Goal: Information Seeking & Learning: Learn about a topic

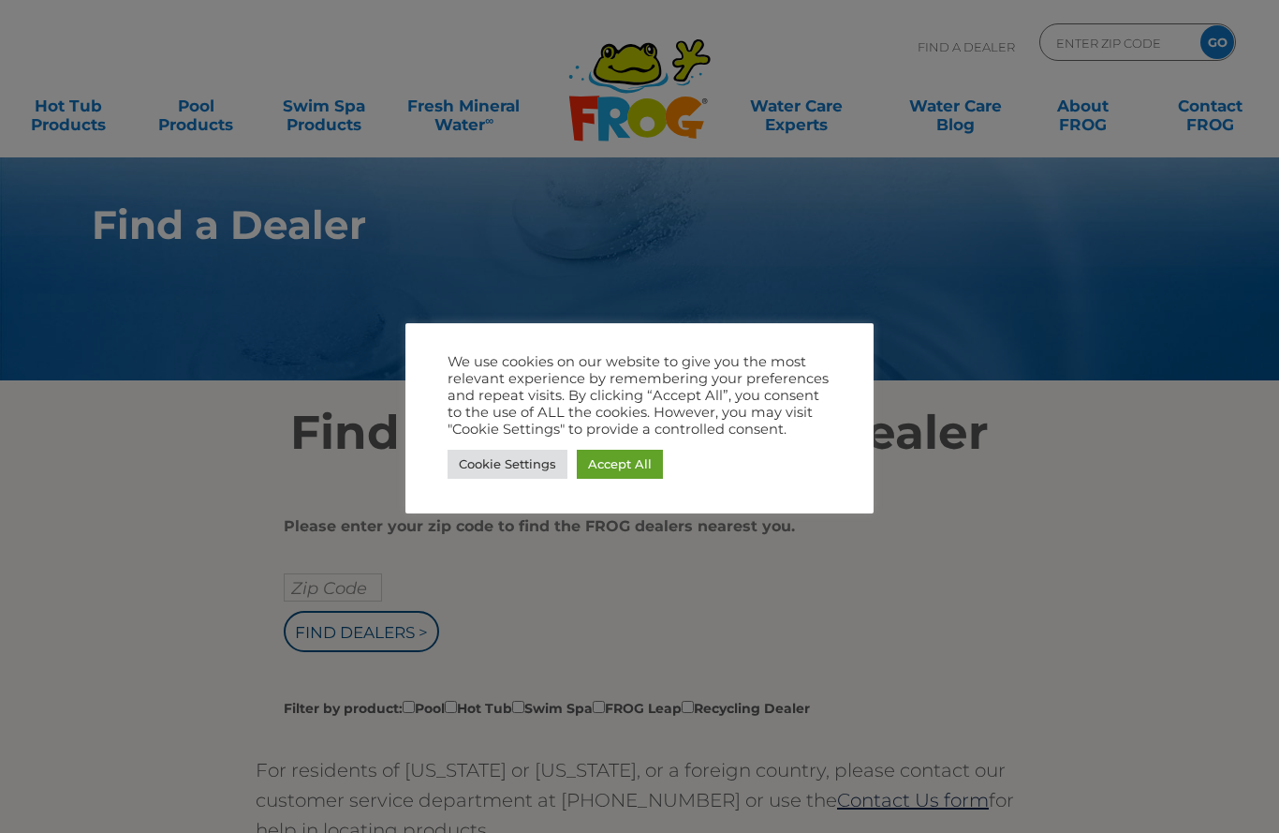
click at [158, 516] on div at bounding box center [639, 416] width 1279 height 833
click at [485, 443] on div "We use cookies on our website to give you the most relevant experience by remem…" at bounding box center [640, 418] width 384 height 130
click at [489, 465] on link "Cookie Settings" at bounding box center [508, 464] width 120 height 29
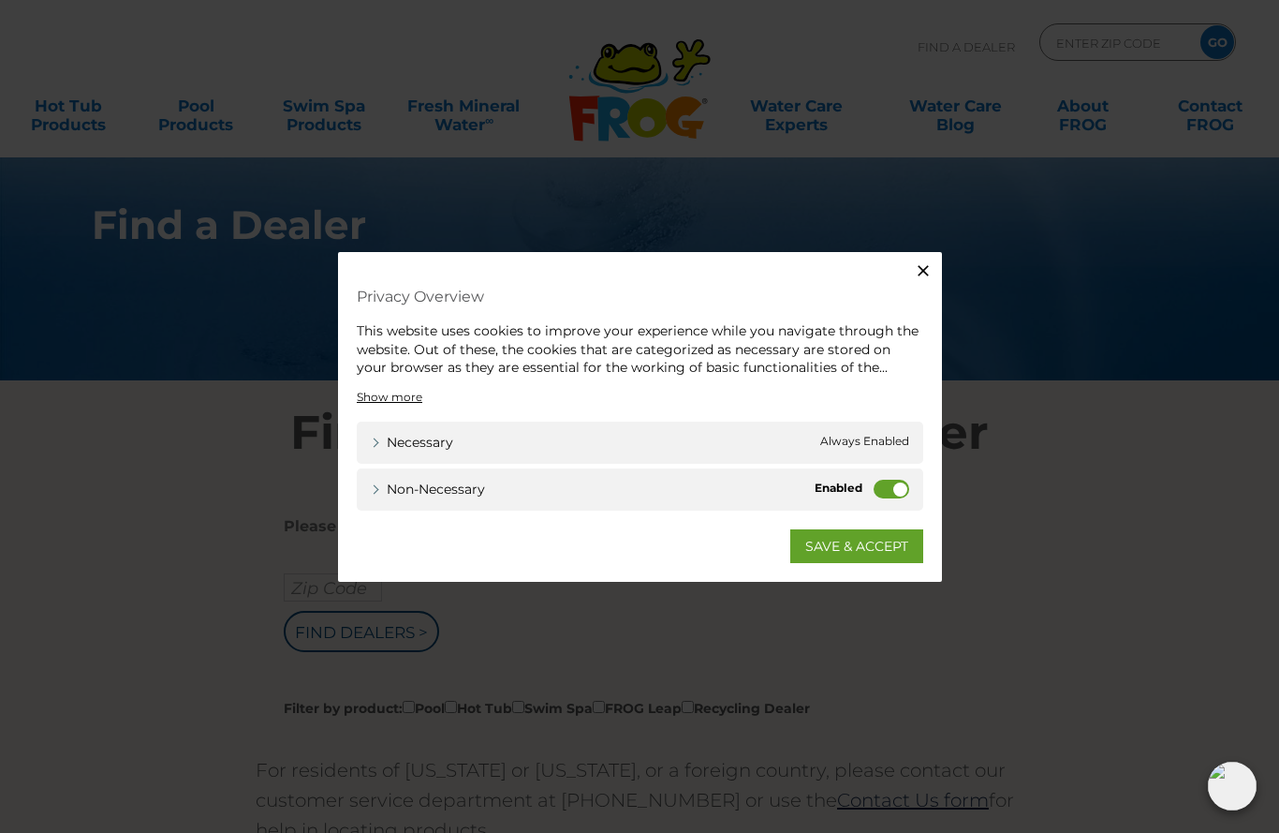
click at [882, 493] on label "Non-necessary" at bounding box center [892, 488] width 36 height 19
click at [0, 0] on input "Non-necessary" at bounding box center [0, 0] width 0 height 0
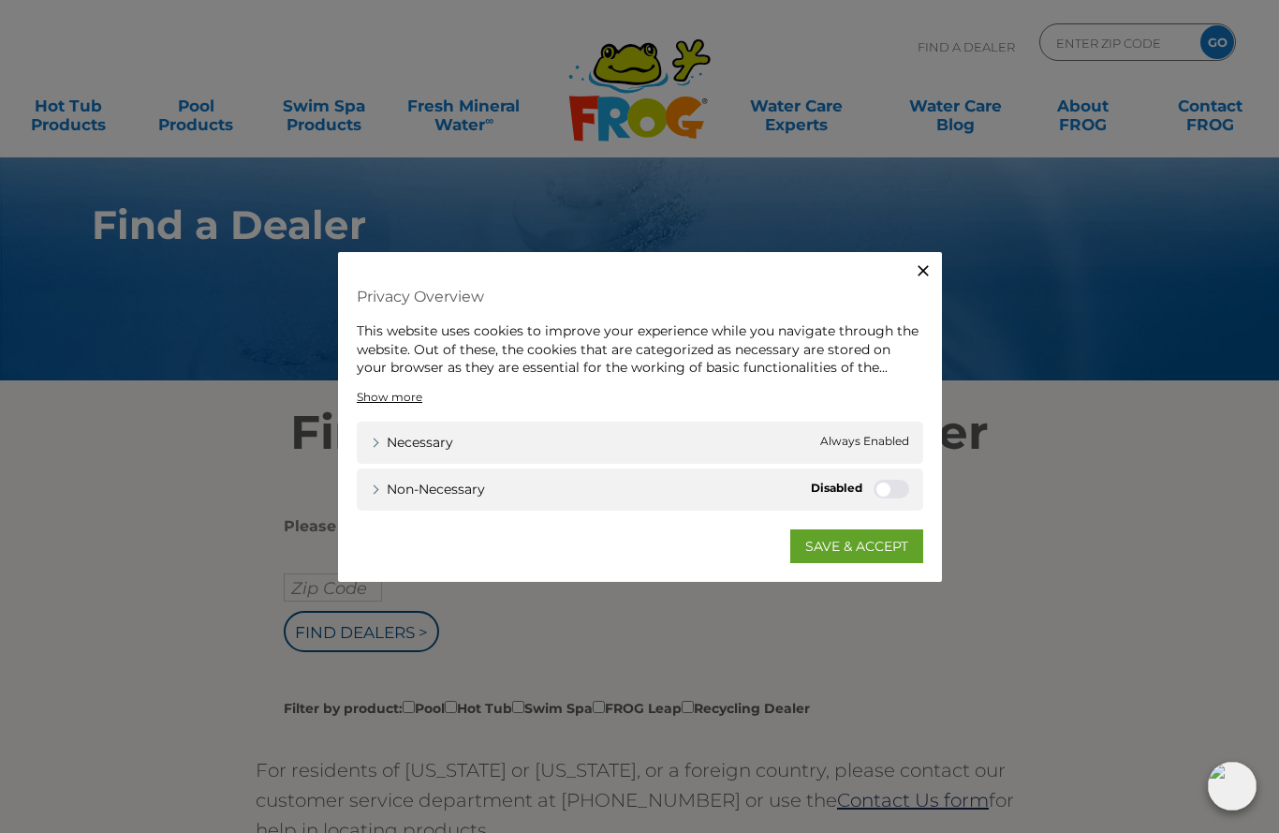
click at [889, 537] on link "SAVE & ACCEPT" at bounding box center [857, 545] width 133 height 34
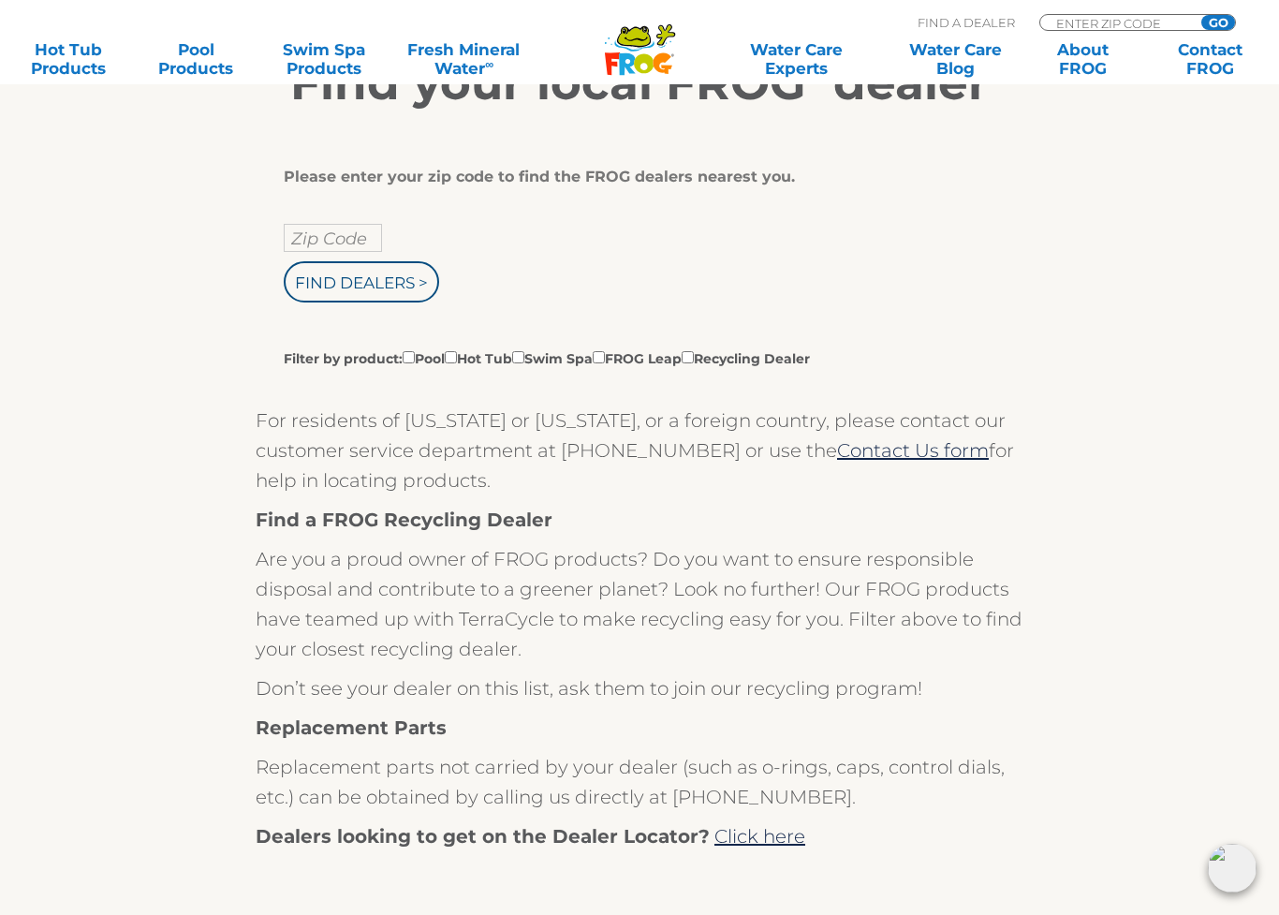
scroll to position [355, 0]
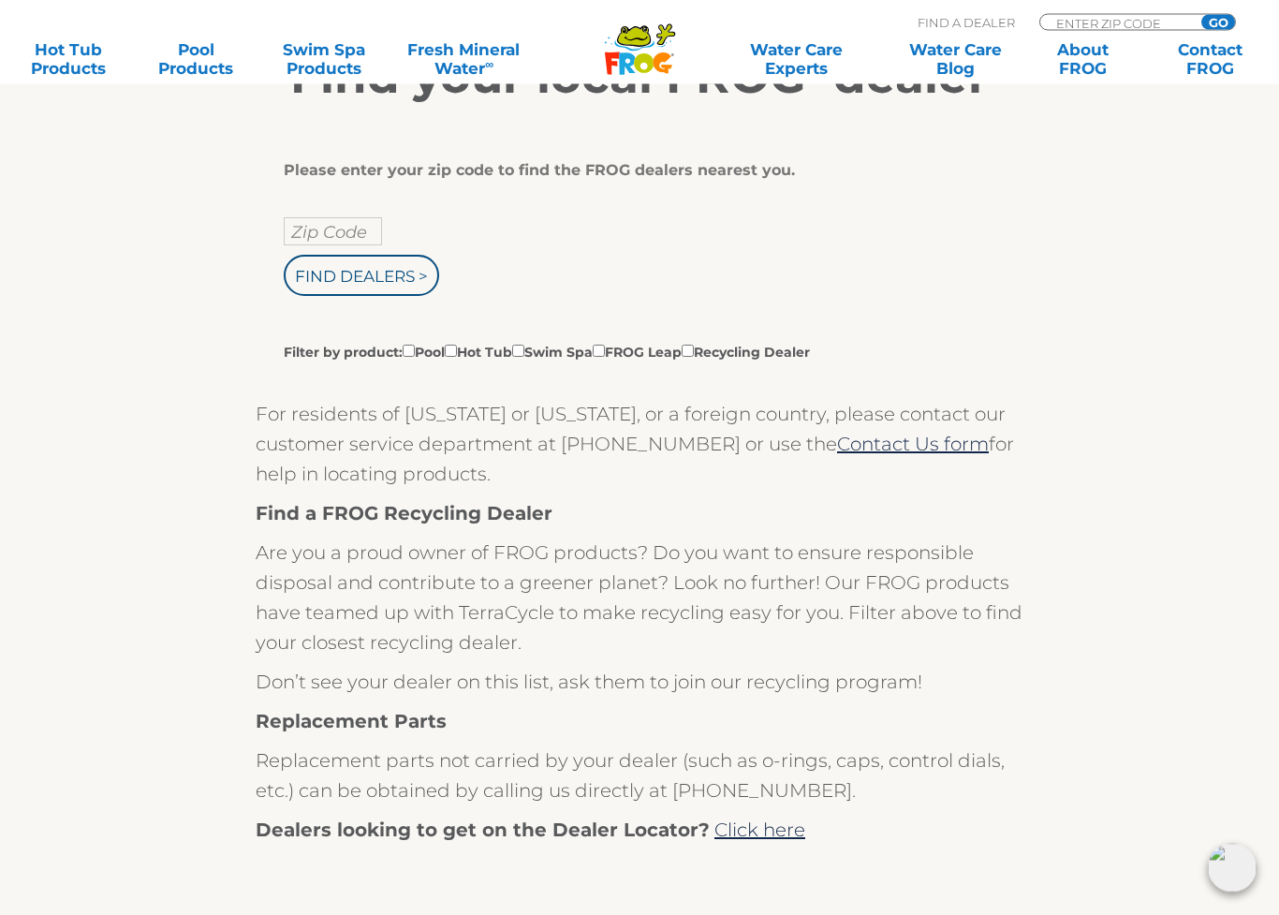
click at [415, 357] on input "Filter by product: Pool Hot Tub Swim Spa FROG Leap Recycling Dealer" at bounding box center [409, 352] width 12 height 12
checkbox input "true"
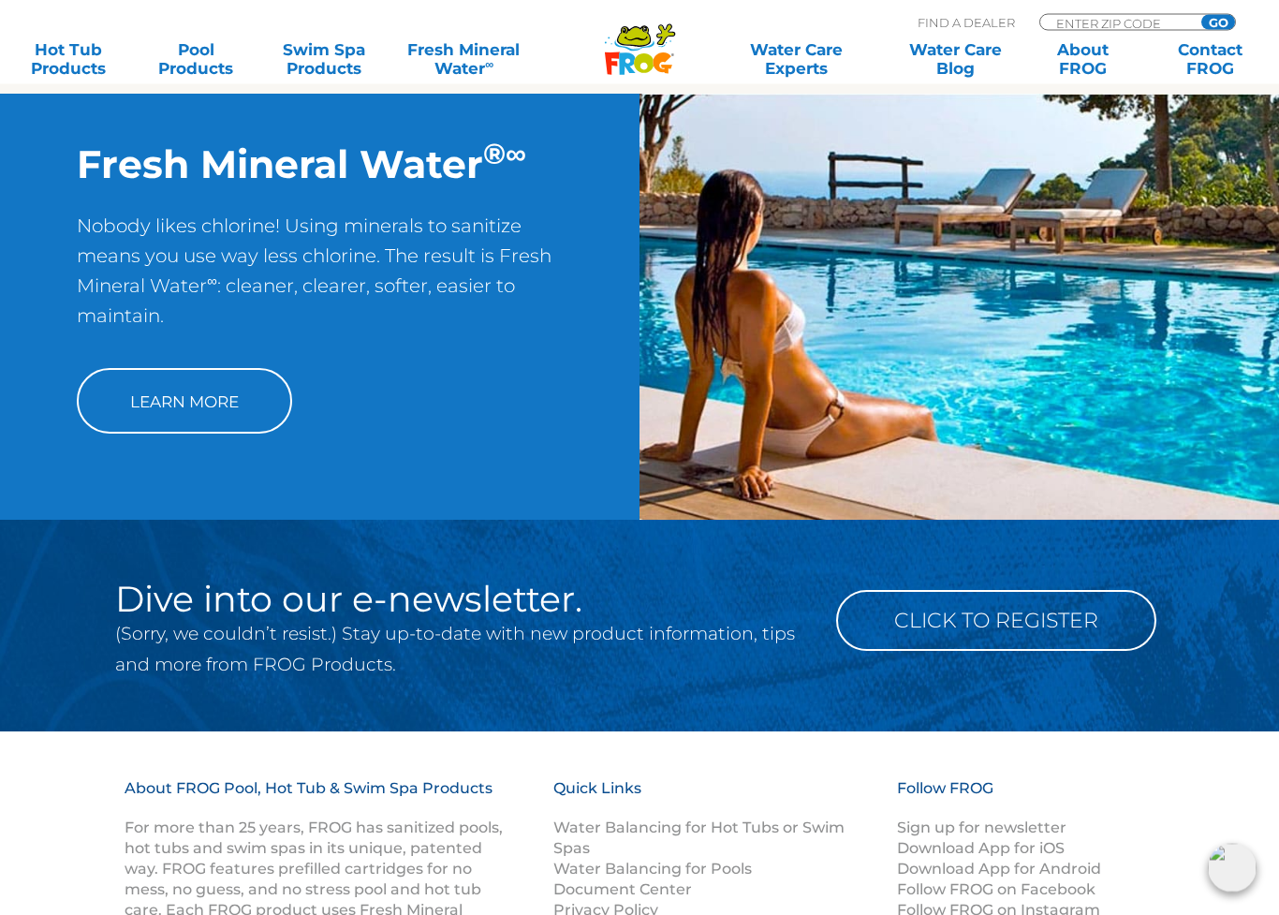
scroll to position [1497, 0]
click at [214, 416] on link "Learn More" at bounding box center [184, 401] width 215 height 66
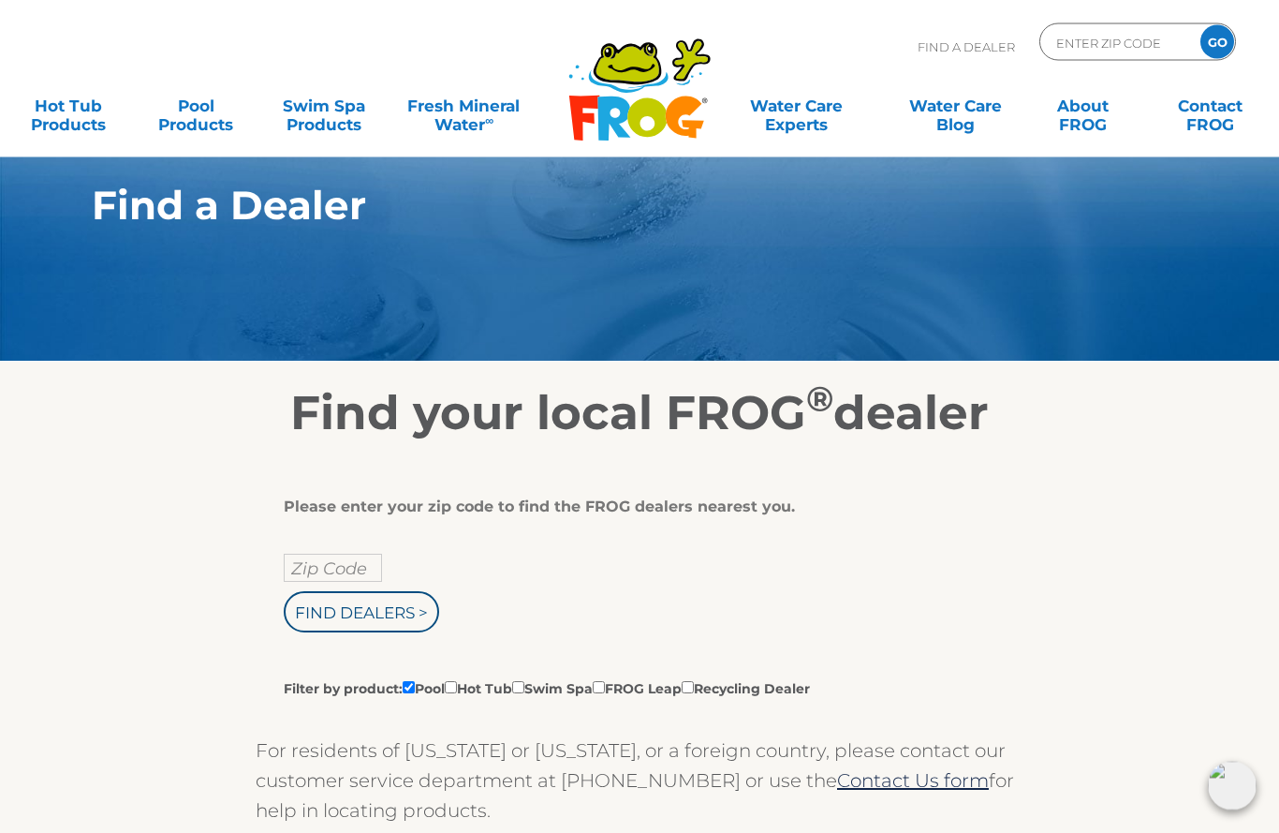
scroll to position [0, 0]
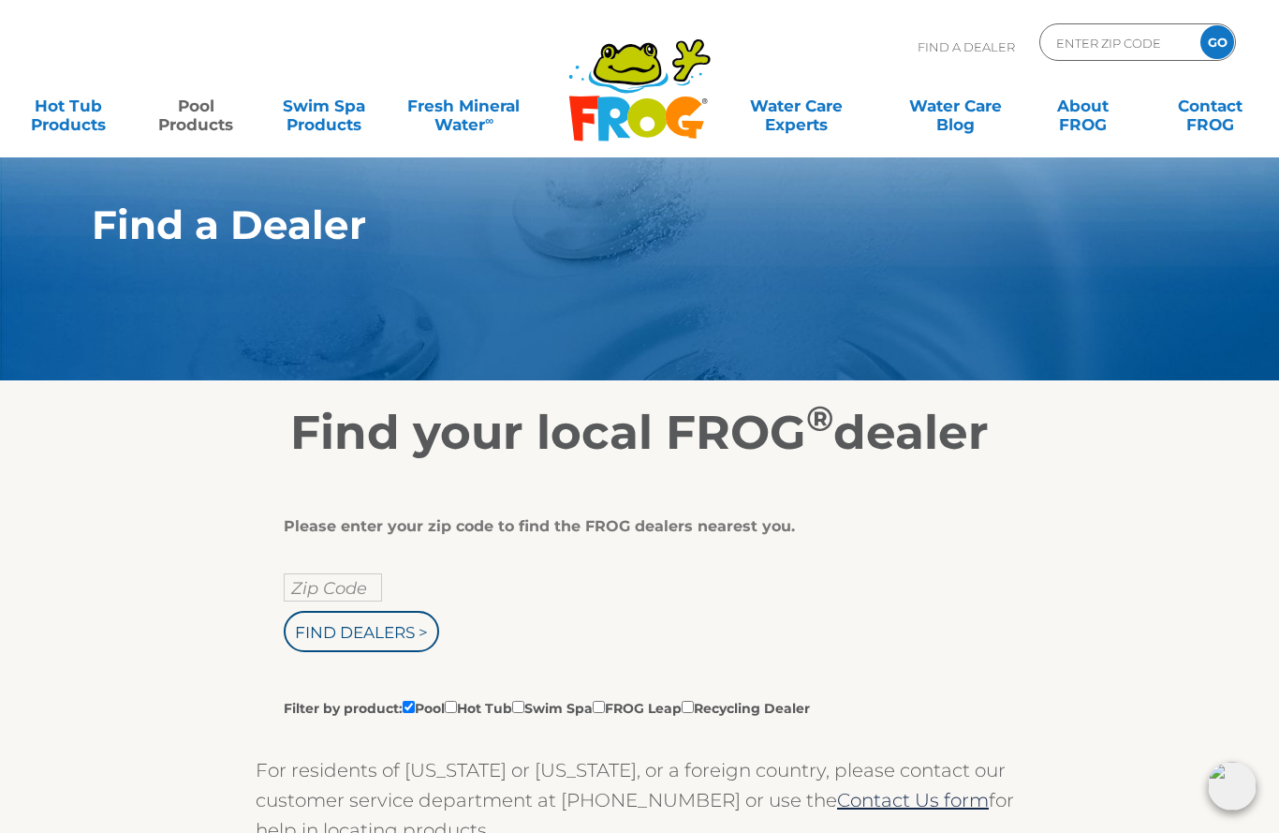
click at [200, 115] on link "Pool Products" at bounding box center [195, 105] width 99 height 37
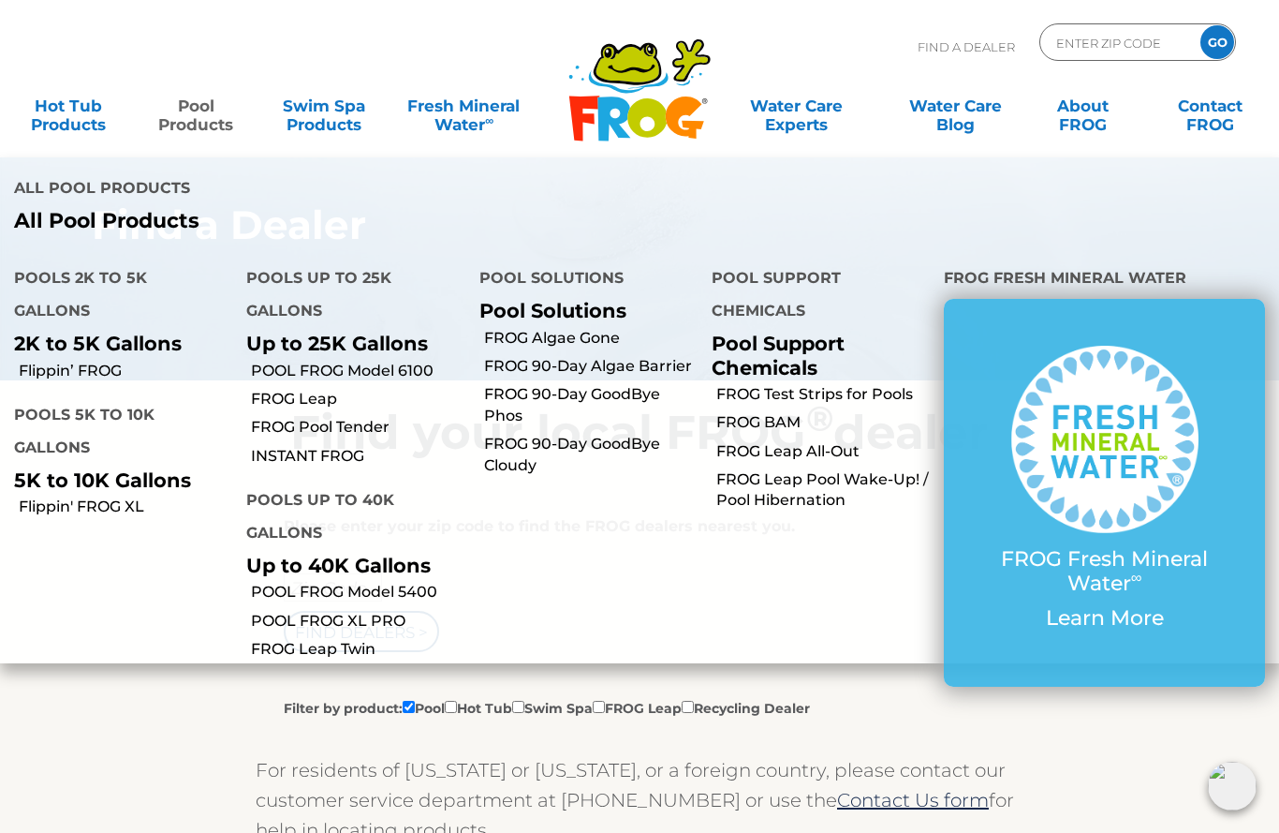
click at [277, 341] on p "Up to 25K Gallons" at bounding box center [348, 343] width 204 height 23
click at [278, 273] on h4 "Pools up to 25K Gallons" at bounding box center [348, 296] width 204 height 70
click at [275, 313] on h4 "Pools up to 25K Gallons" at bounding box center [348, 296] width 204 height 70
click at [289, 344] on p "Up to 25K Gallons" at bounding box center [348, 343] width 204 height 23
click at [55, 504] on link "Flippin' FROG XL" at bounding box center [126, 506] width 214 height 21
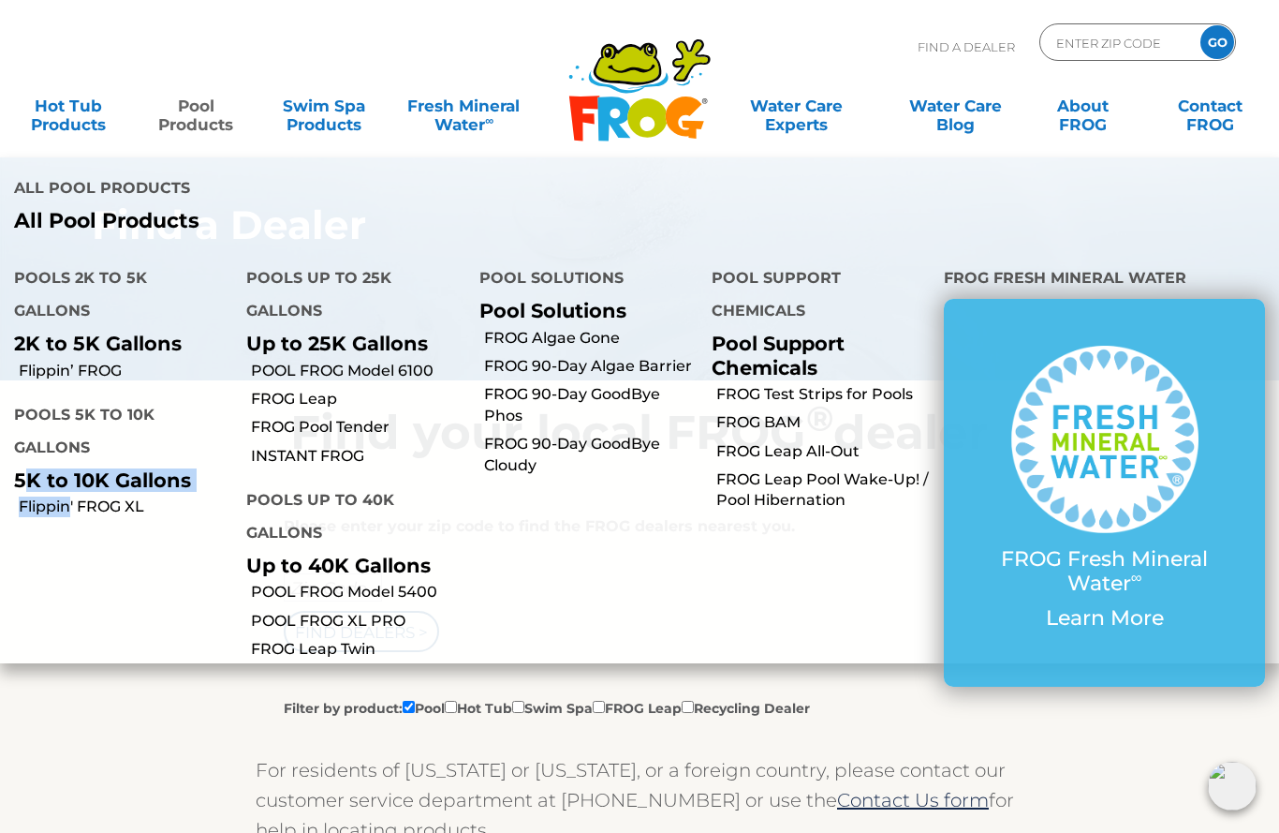
click at [296, 273] on h4 "Pools up to 25K Gallons" at bounding box center [348, 296] width 204 height 70
click at [301, 287] on h4 "Pools up to 25K Gallons" at bounding box center [348, 296] width 204 height 70
click at [318, 328] on h4 "Pools up to 25K Gallons" at bounding box center [348, 296] width 204 height 70
click at [327, 352] on p "Up to 25K Gallons" at bounding box center [348, 343] width 204 height 23
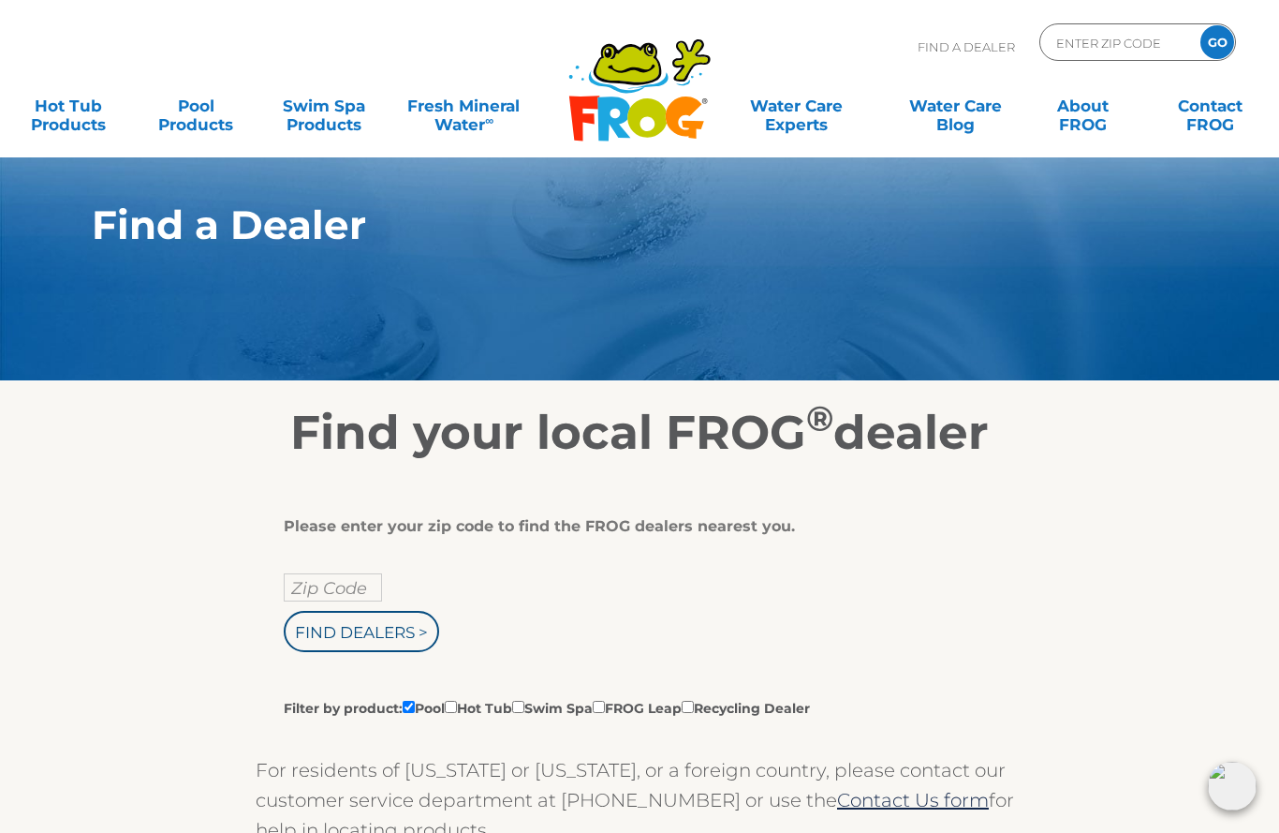
click at [198, 111] on link "Pool Products" at bounding box center [195, 105] width 99 height 37
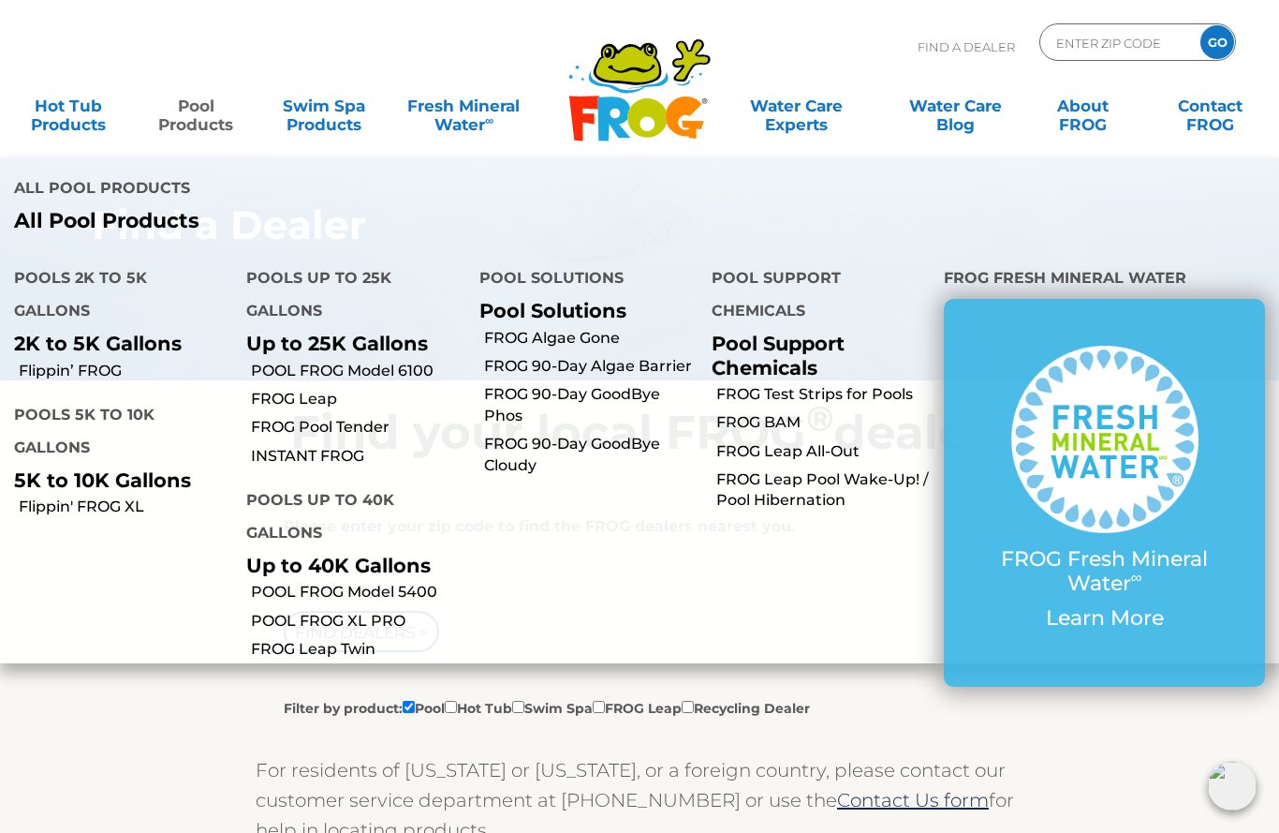
click at [293, 341] on p "Up to 25K Gallons" at bounding box center [348, 343] width 204 height 23
click at [308, 366] on link "POOL FROG Model 6100" at bounding box center [358, 371] width 214 height 21
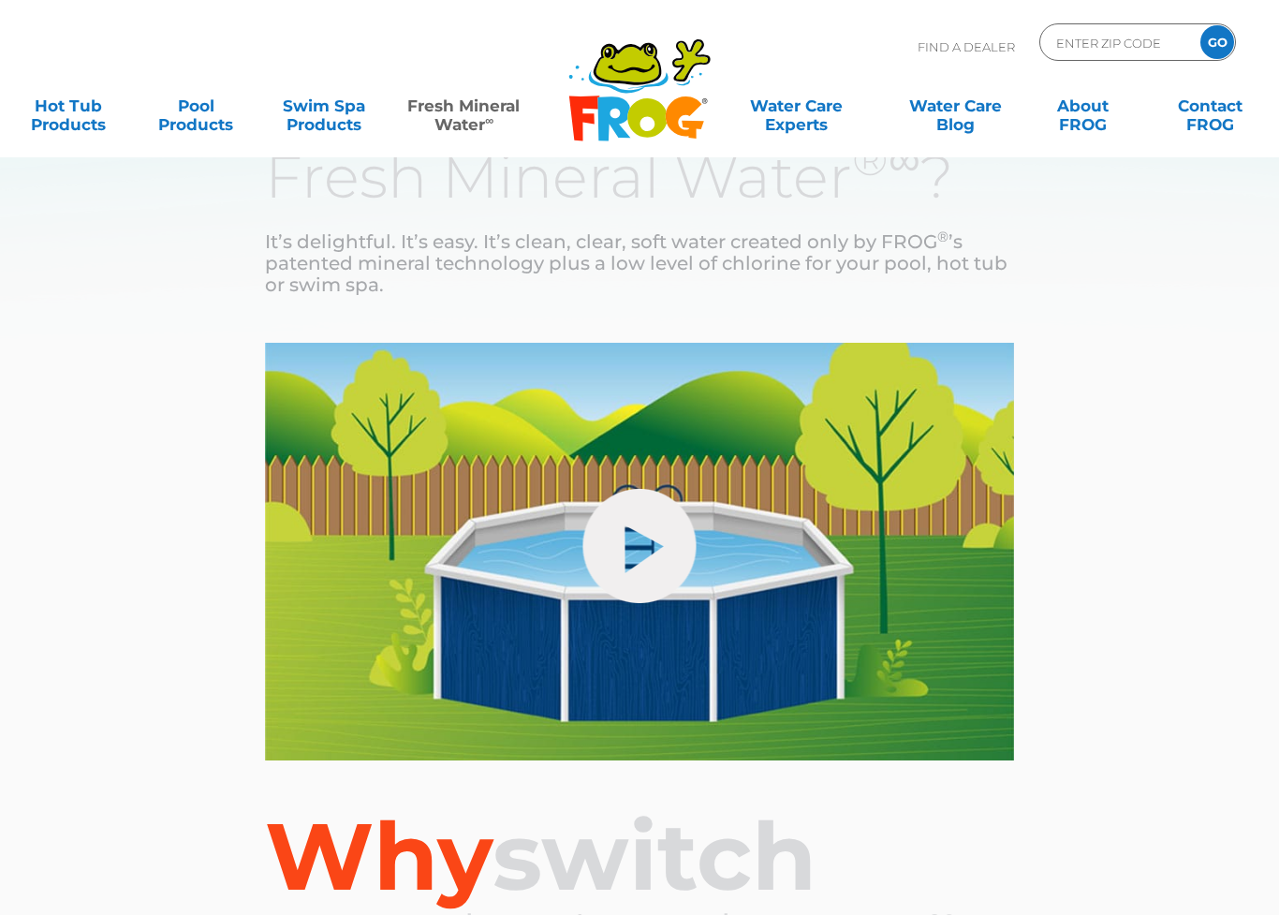
click at [215, 353] on div "hide-me" at bounding box center [640, 552] width 1124 height 418
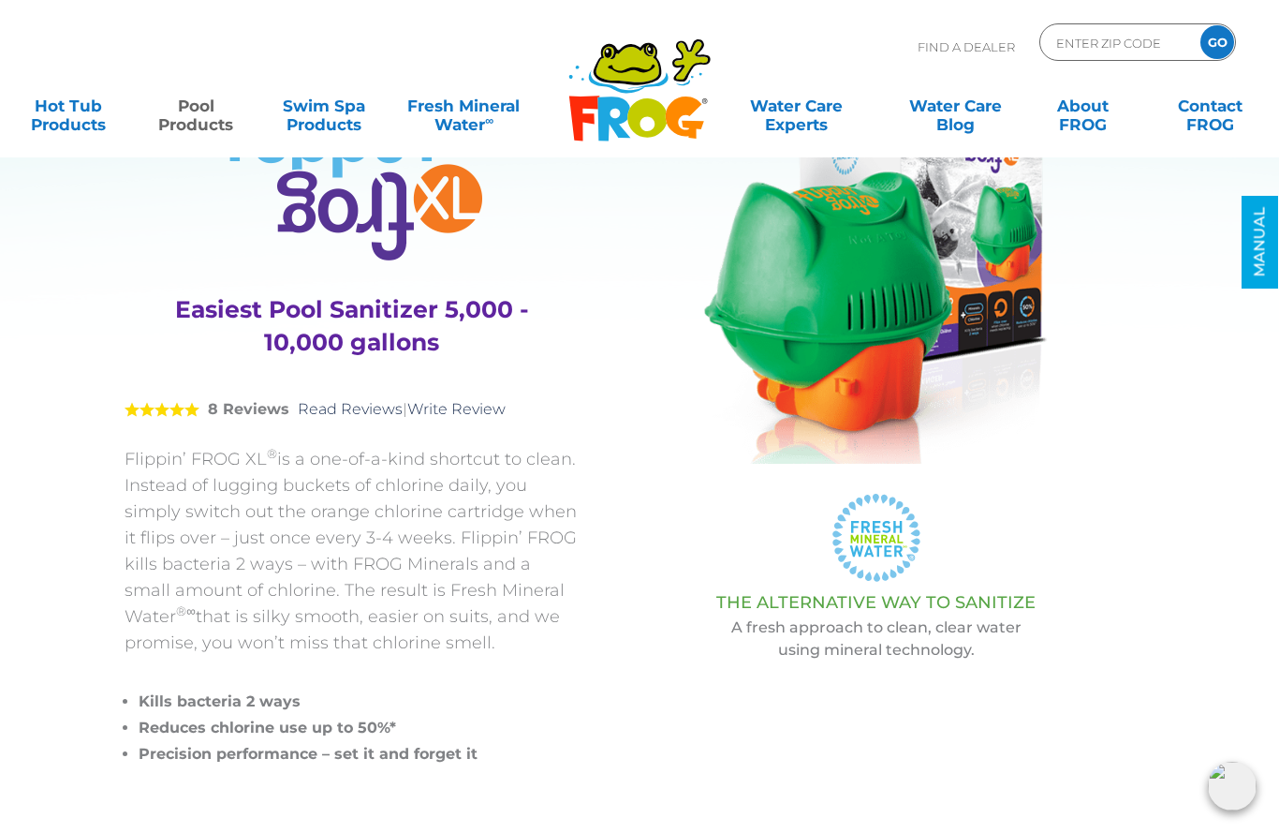
scroll to position [115, 0]
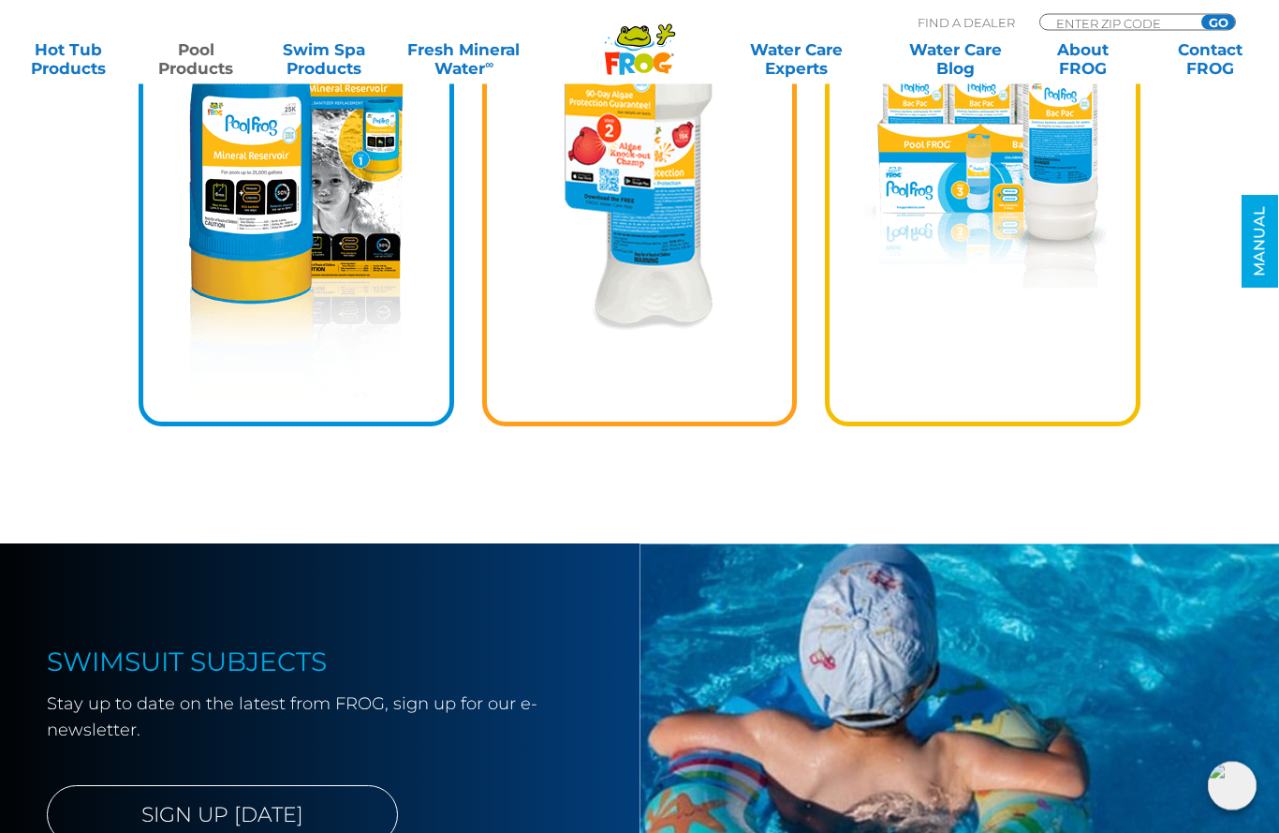
scroll to position [3054, 0]
